Goal: Information Seeking & Learning: Understand process/instructions

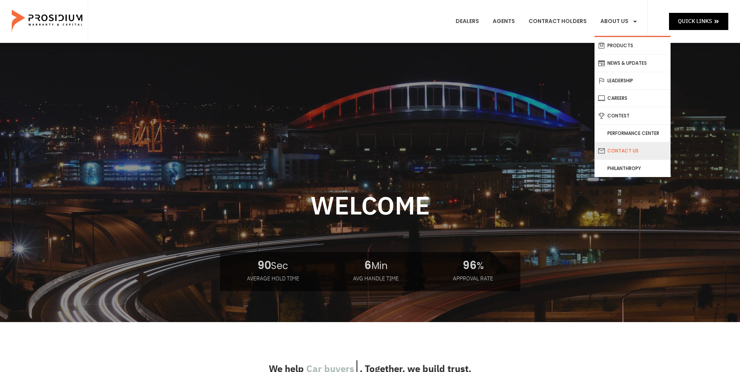
click at [620, 149] on link "Contact Us" at bounding box center [632, 150] width 76 height 17
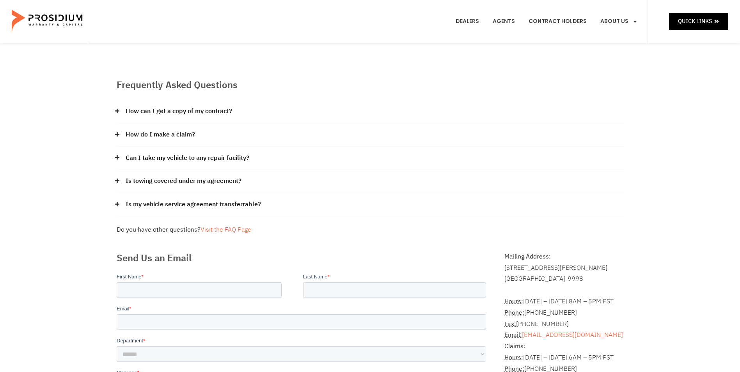
click at [153, 135] on link "How do I make a claim?" at bounding box center [160, 134] width 69 height 11
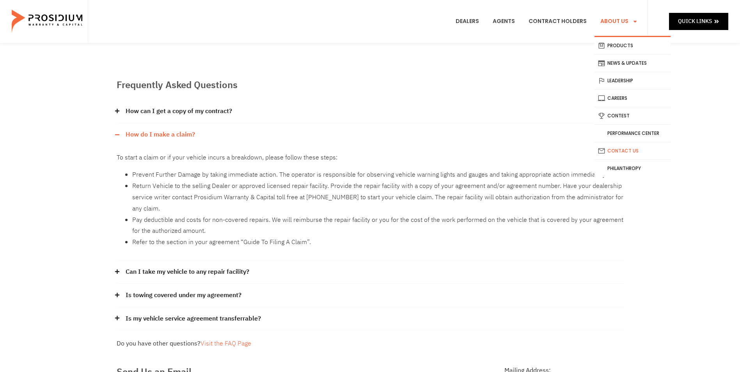
click at [608, 20] on link "About Us" at bounding box center [618, 21] width 49 height 29
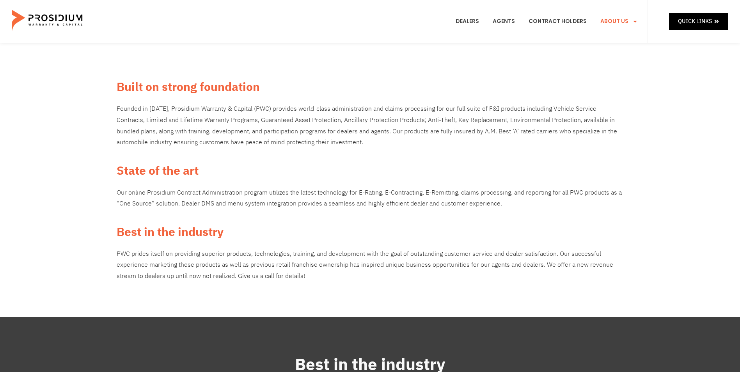
click at [384, 71] on div "Built on strong foundation Founded in 2009, Prosidium Warranty & Capital (PWC) …" at bounding box center [370, 180] width 515 height 274
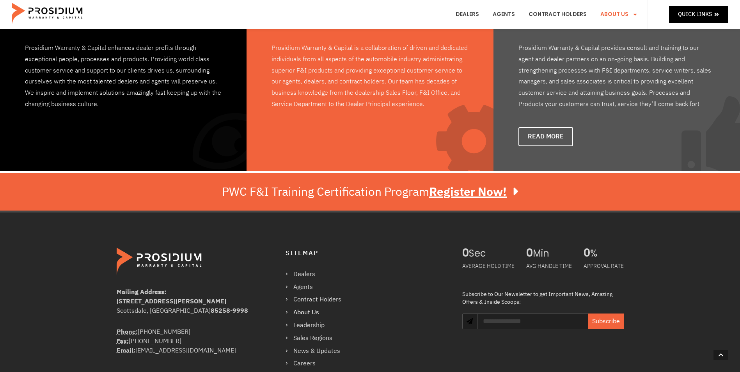
scroll to position [592, 0]
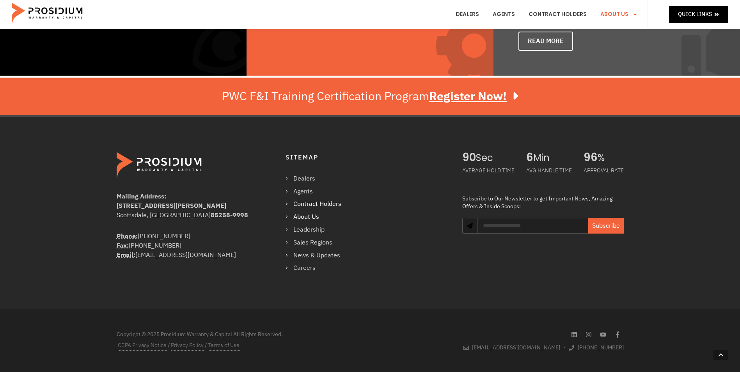
click at [287, 201] on link "Contract Holders" at bounding box center [317, 204] width 64 height 11
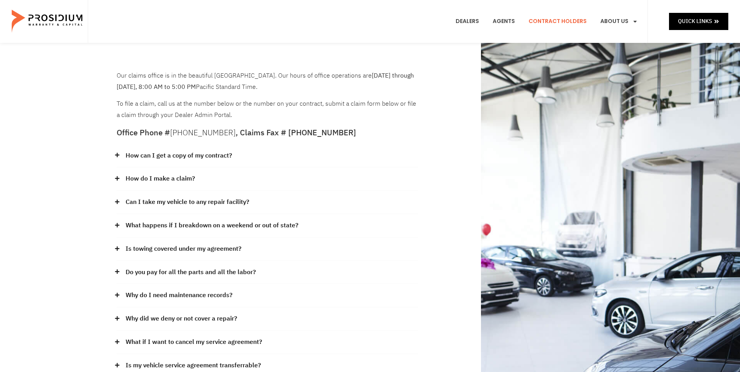
click at [137, 206] on link "Can I take my vehicle to any repair facility?" at bounding box center [188, 202] width 124 height 11
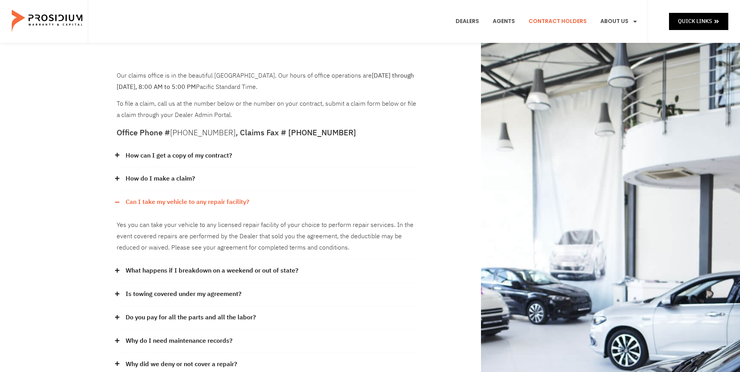
click at [137, 206] on link "Can I take my vehicle to any repair facility?" at bounding box center [188, 202] width 124 height 11
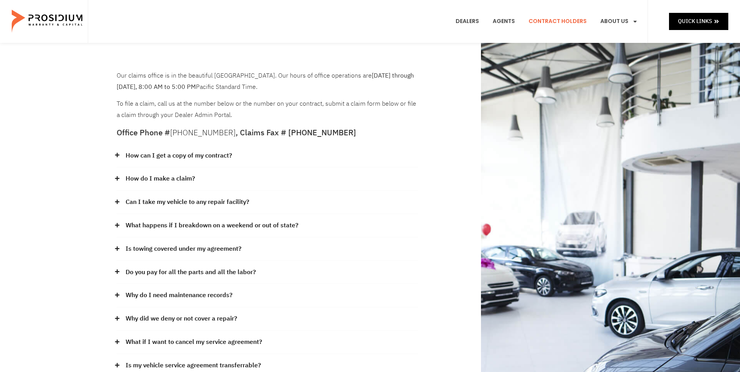
click at [135, 226] on link "What happens if I breakdown on a weekend or out of state?" at bounding box center [212, 225] width 173 height 11
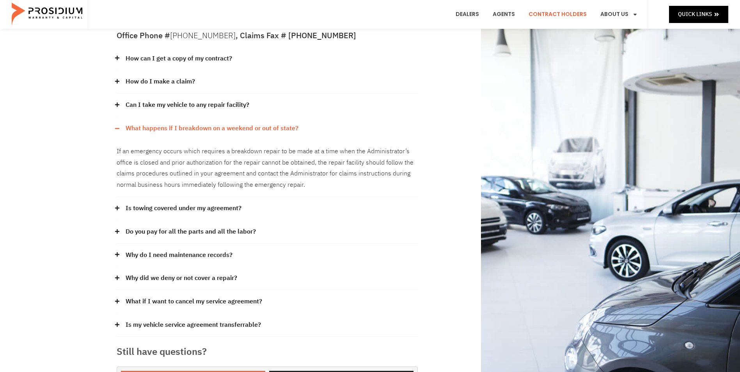
scroll to position [117, 0]
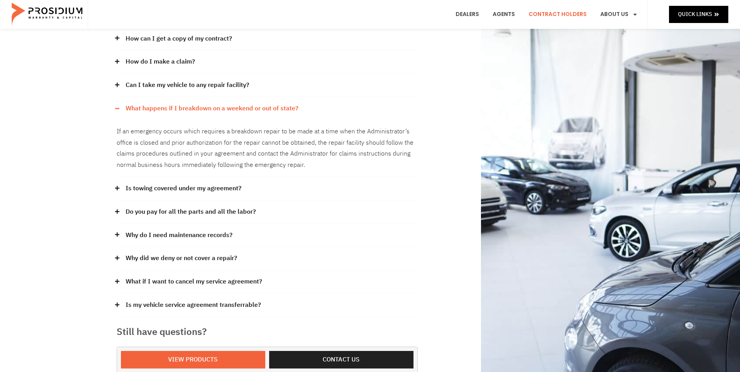
click at [161, 256] on link "Why did we deny or not cover a repair?" at bounding box center [182, 258] width 112 height 11
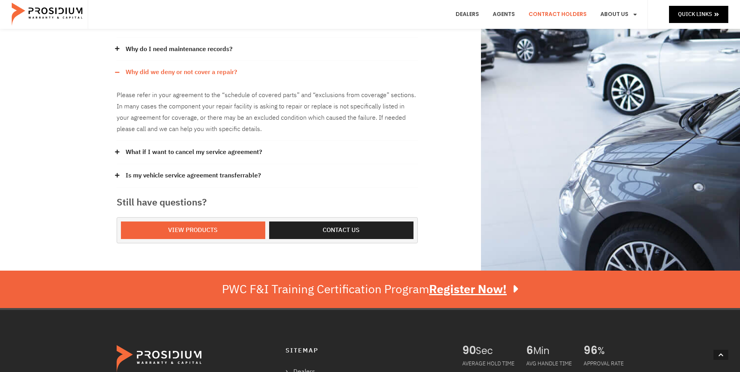
scroll to position [390, 0]
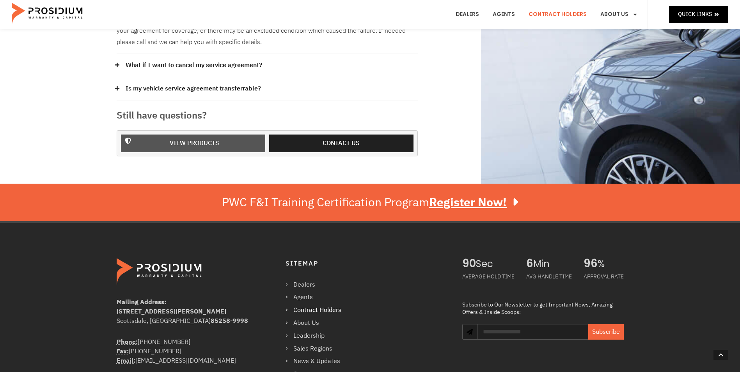
click at [194, 148] on span "View Products" at bounding box center [195, 143] width 50 height 11
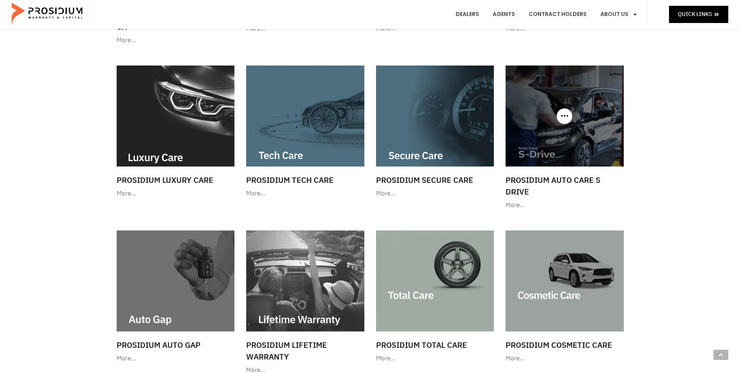
scroll to position [234, 0]
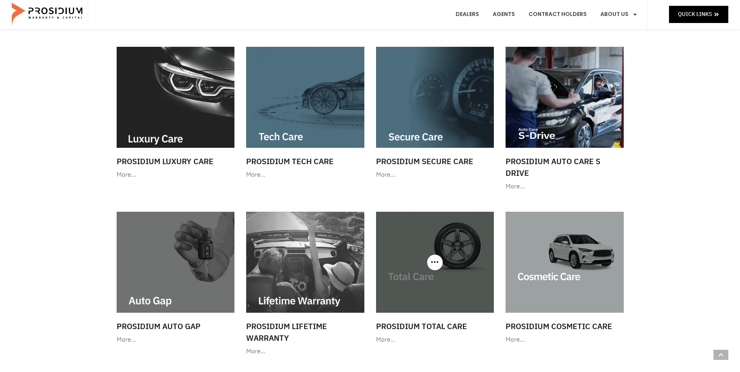
click at [411, 277] on img at bounding box center [435, 262] width 118 height 101
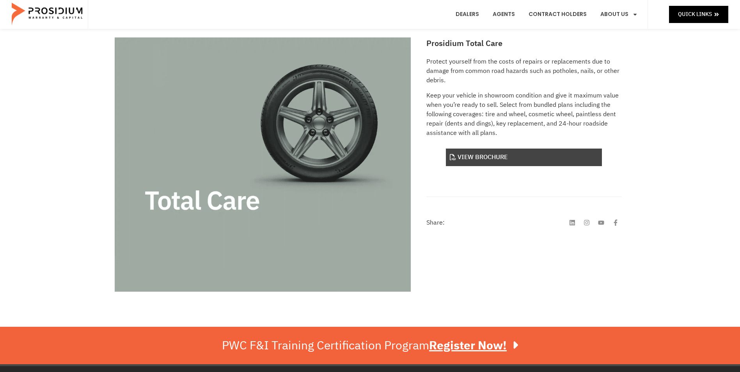
scroll to position [117, 0]
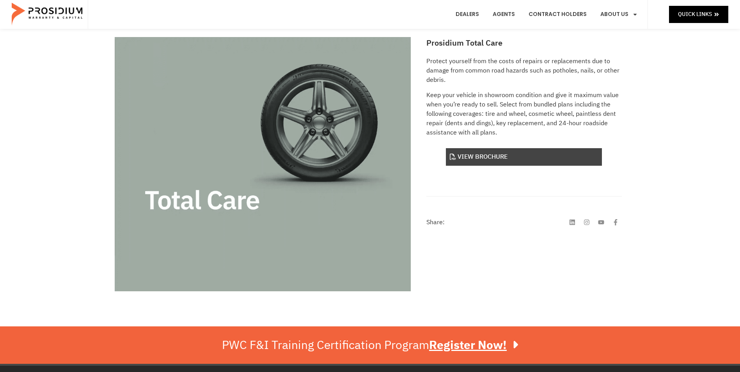
click at [466, 160] on link "View Brochure" at bounding box center [524, 157] width 156 height 18
